Goal: Navigation & Orientation: Find specific page/section

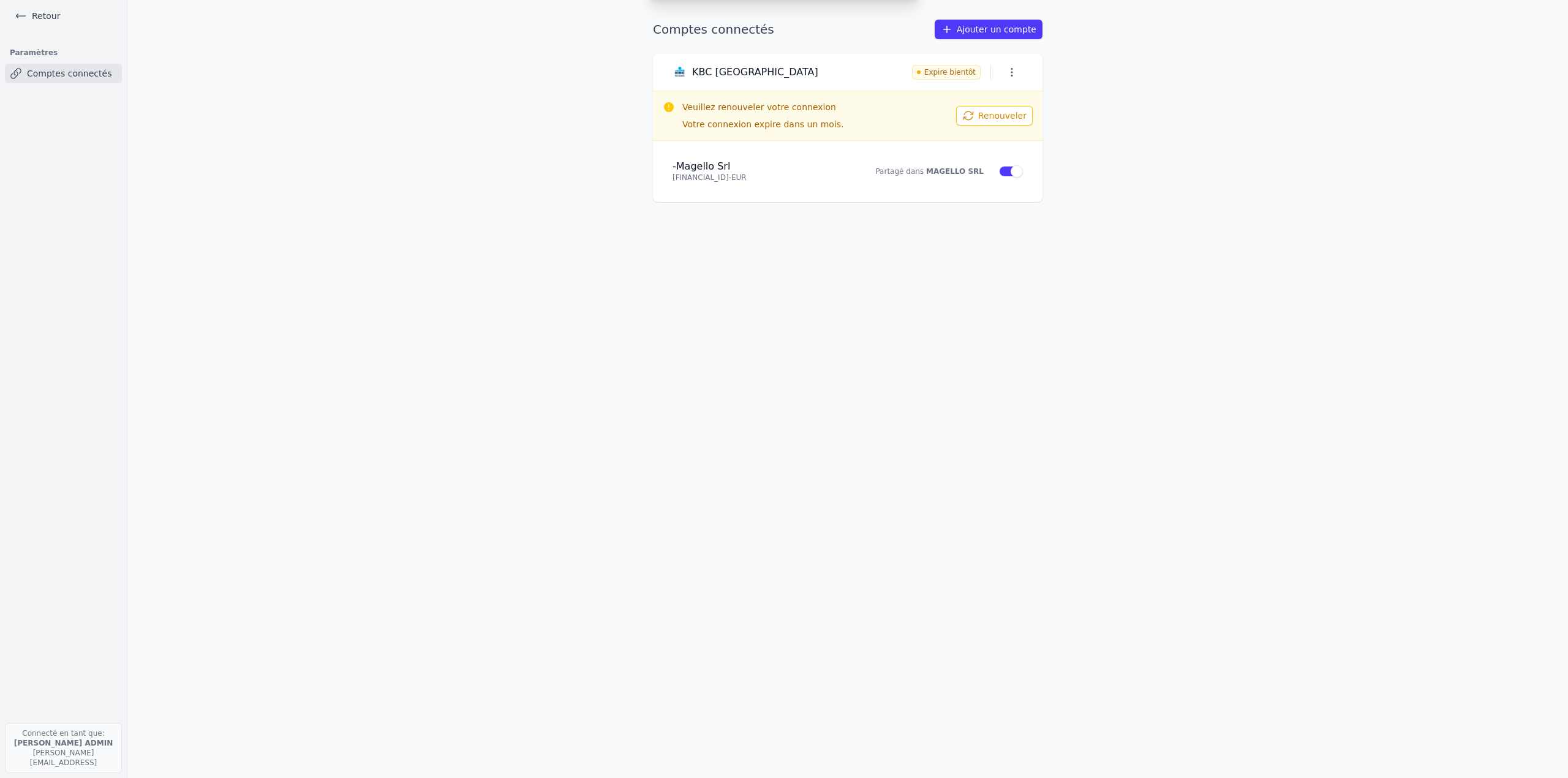
click at [46, 6] on div "Ajouter un compte Sélectionnez votre institution et autorisez le partage ABN AM…" at bounding box center [784, 389] width 1568 height 778
click at [44, 15] on link "Retour" at bounding box center [37, 16] width 55 height 17
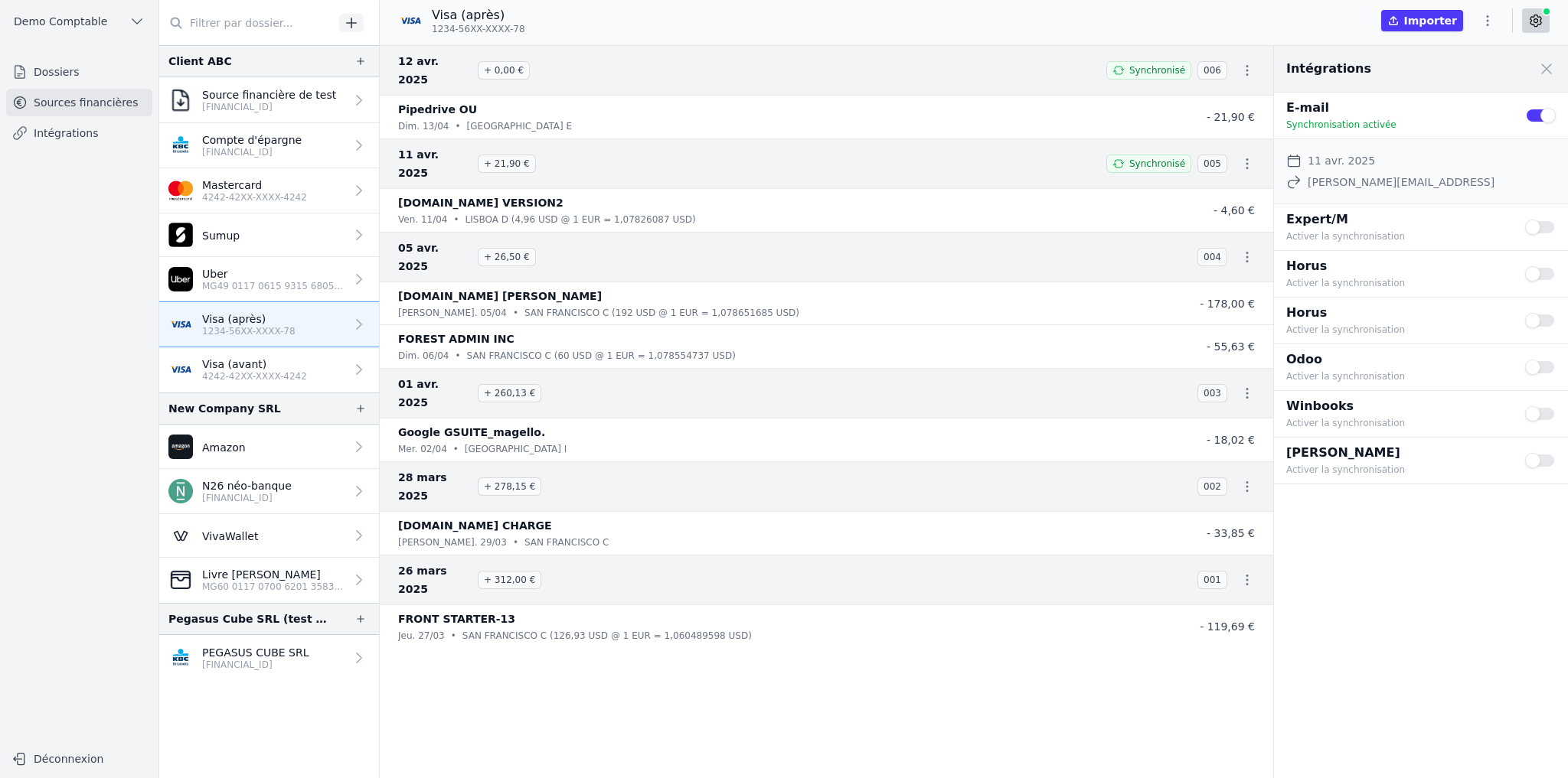
click at [54, 70] on link "Dossiers" at bounding box center [79, 72] width 146 height 28
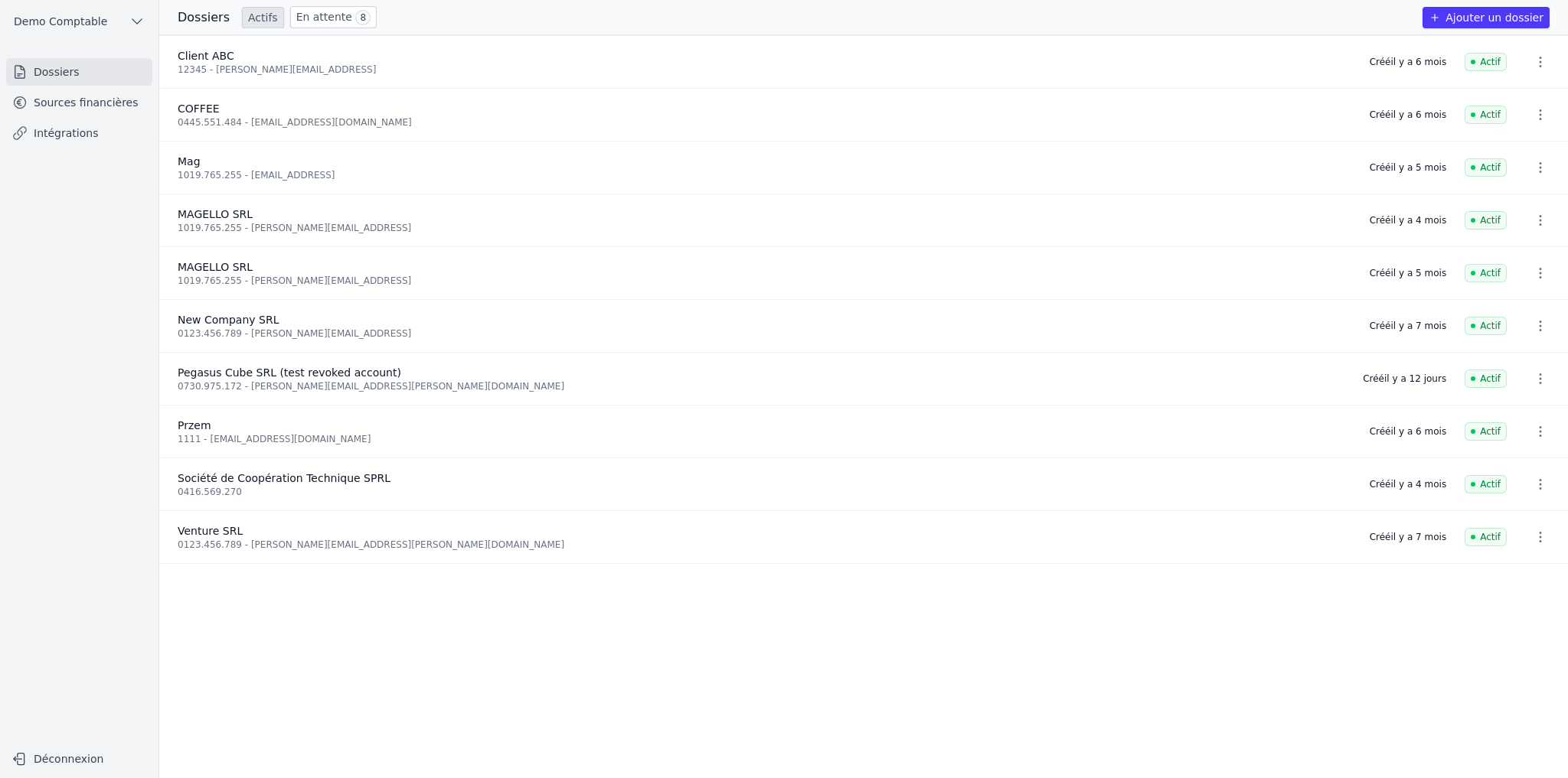
click at [68, 109] on link "Sources financières" at bounding box center [79, 103] width 146 height 28
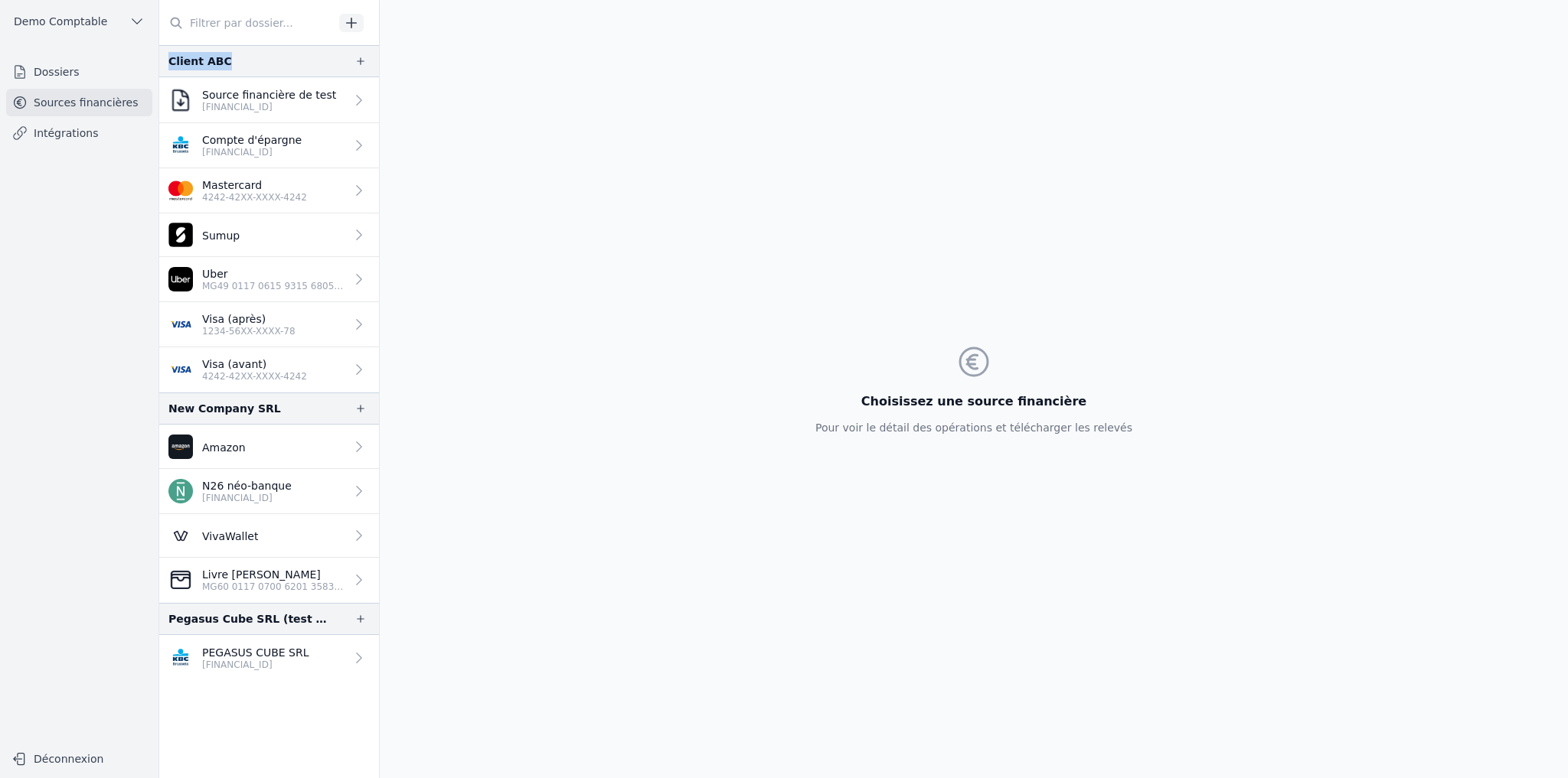
drag, startPoint x: 169, startPoint y: 62, endPoint x: 237, endPoint y: 61, distance: 68.0
click at [237, 61] on div "Client ABC" at bounding box center [269, 60] width 220 height 32
click at [243, 327] on p "1234-56XX-XXXX-78" at bounding box center [249, 331] width 94 height 12
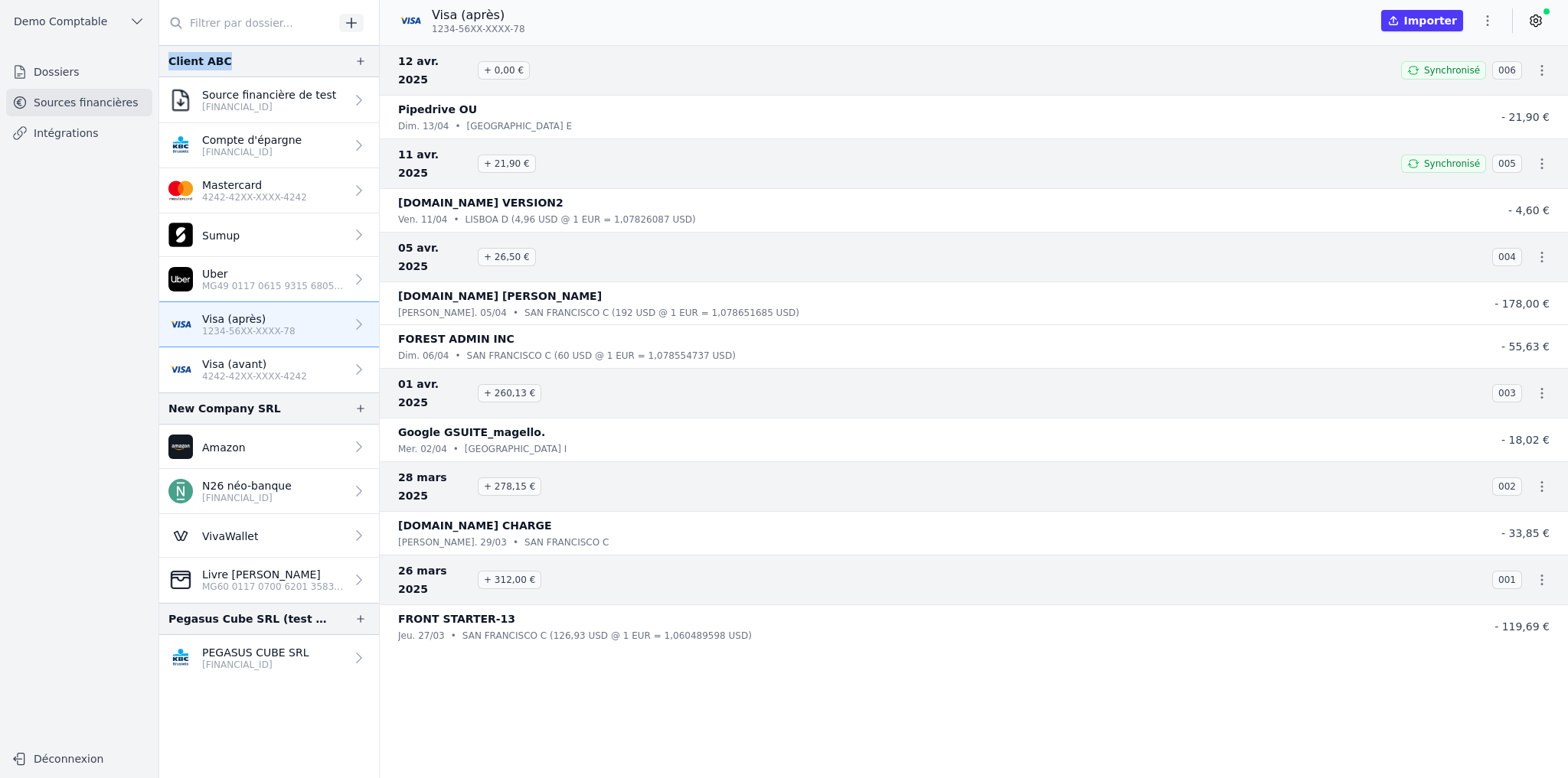
click at [254, 371] on p "4242-42XX-XXXX-4242" at bounding box center [254, 376] width 105 height 12
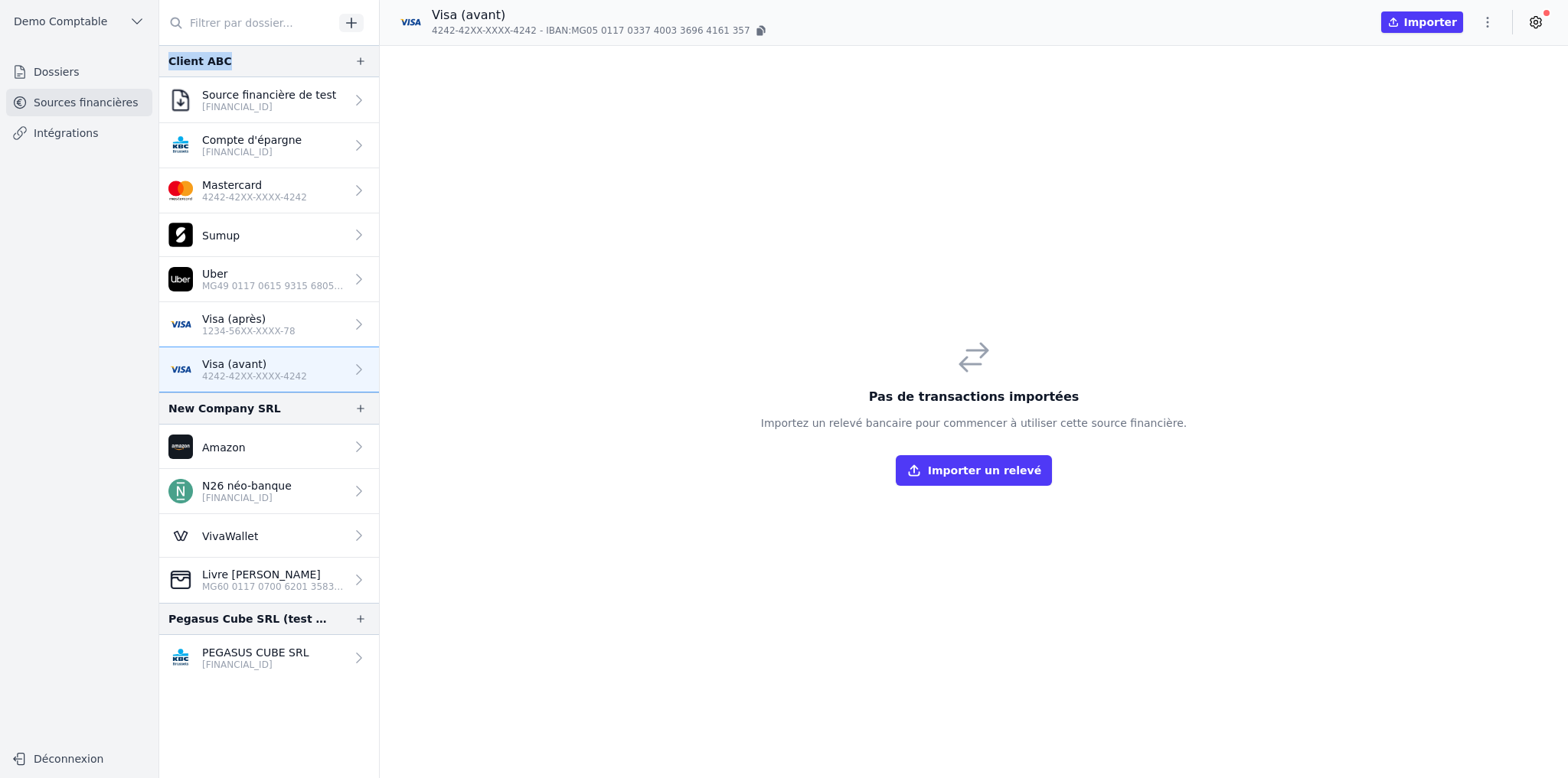
click at [253, 314] on p "Visa (après)" at bounding box center [249, 319] width 94 height 15
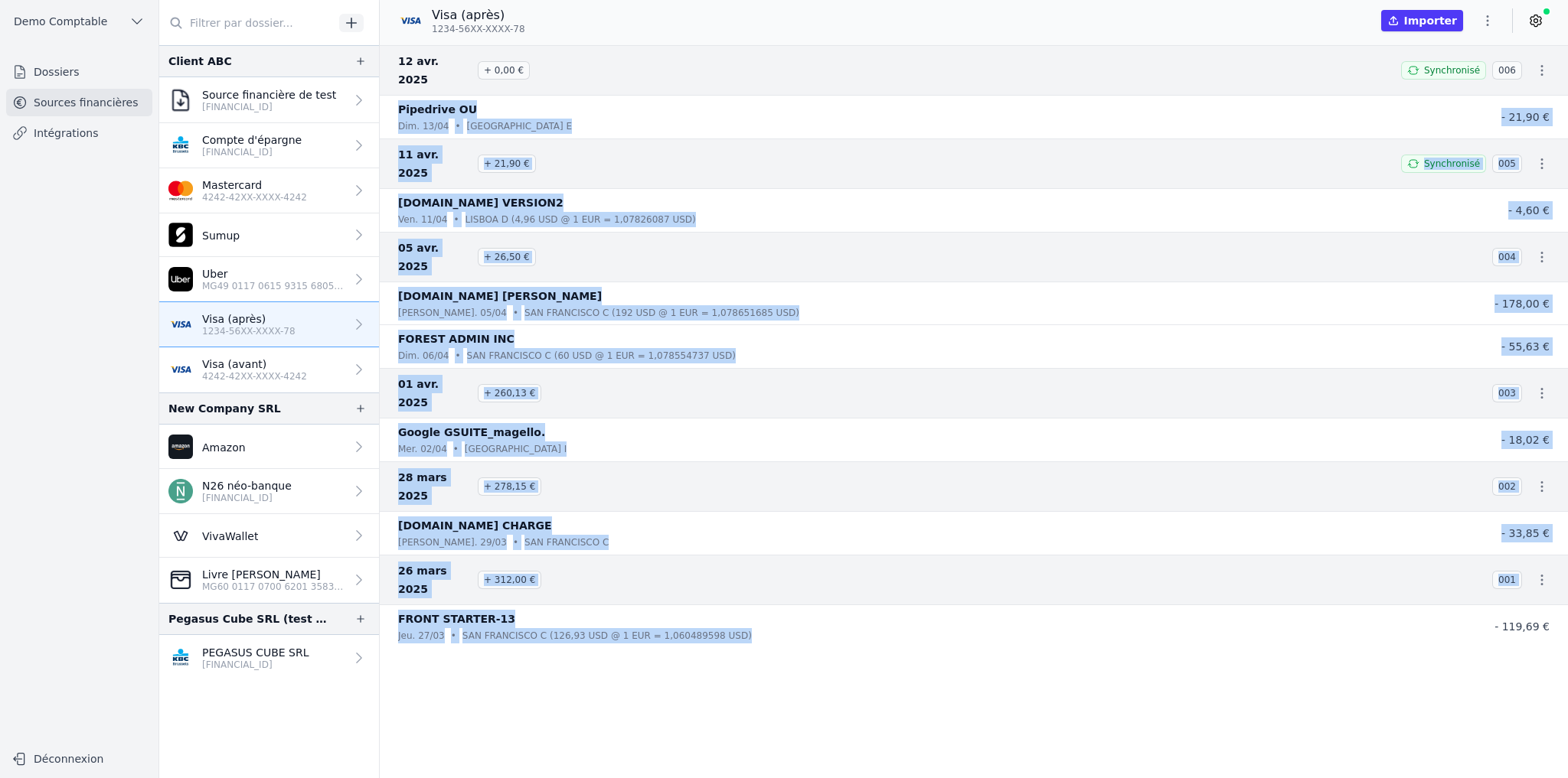
drag, startPoint x: 720, startPoint y: 551, endPoint x: 401, endPoint y: 96, distance: 555.7
click at [401, 96] on nav "12 avr. 2025 + 0,00 € Synchronisé 006 Pipedrive OU dim. 13/04 • [GEOGRAPHIC_DAT…" at bounding box center [974, 411] width 1188 height 733
click at [629, 568] on nav "12 avr. 2025 + 0,00 € Synchronisé 006 Pipedrive OU dim. 13/04 • [GEOGRAPHIC_DAT…" at bounding box center [974, 411] width 1188 height 733
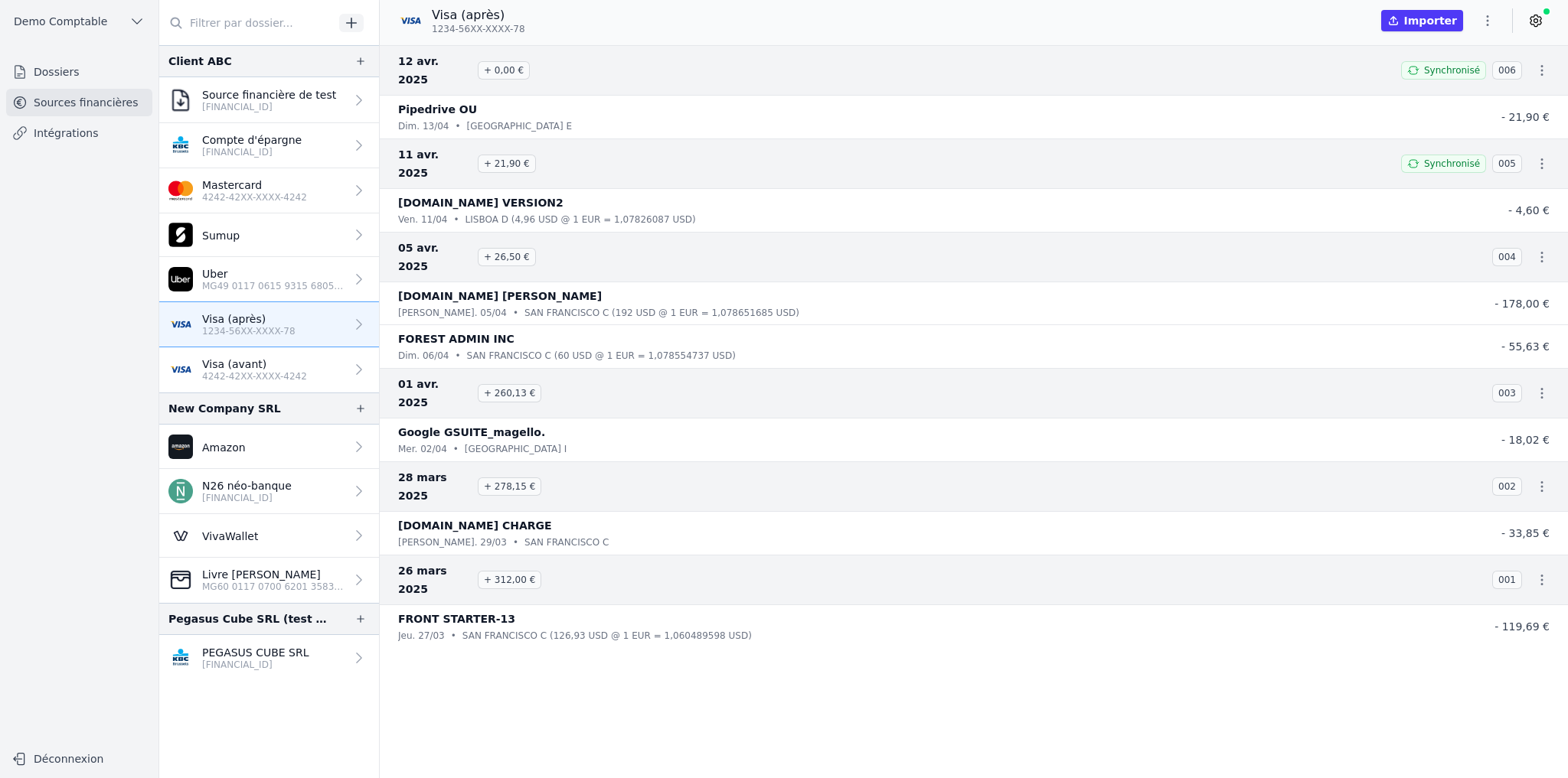
click at [1536, 249] on icon "button" at bounding box center [1542, 257] width 15 height 15
